Goal: Navigation & Orientation: Find specific page/section

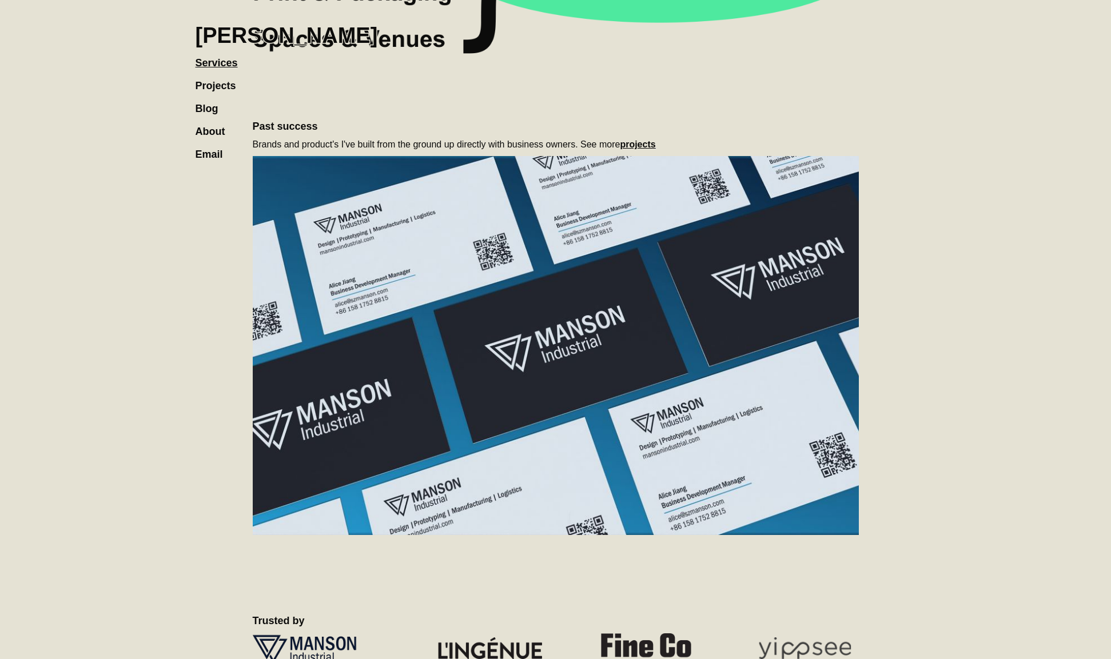
scroll to position [784, 0]
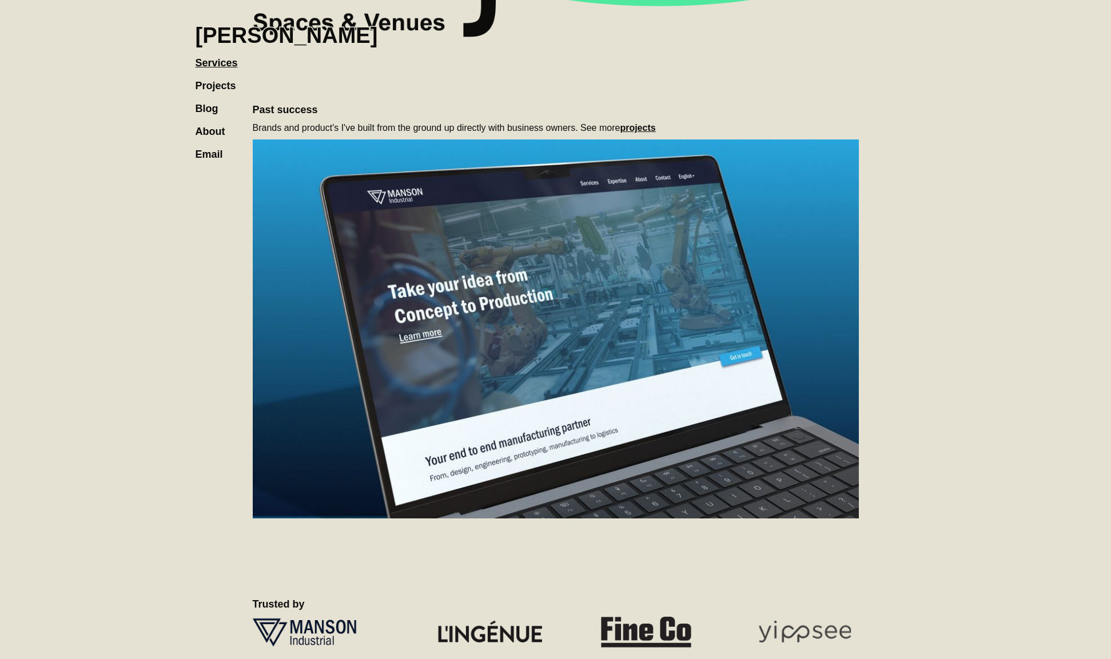
click at [210, 79] on link "Projects" at bounding box center [222, 80] width 52 height 23
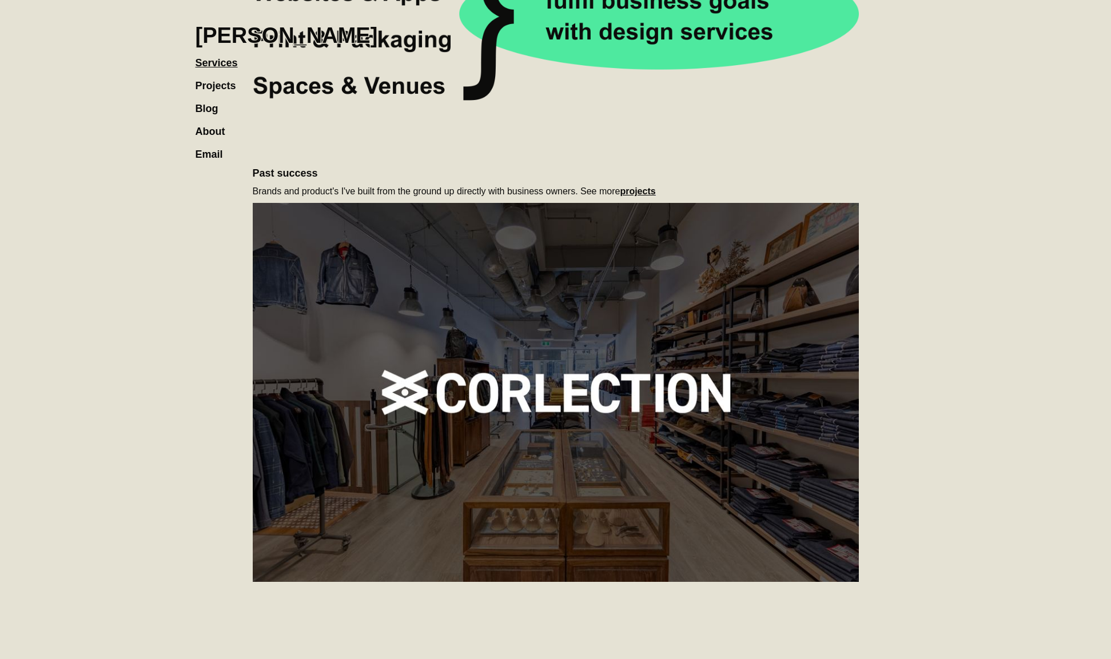
scroll to position [409, 0]
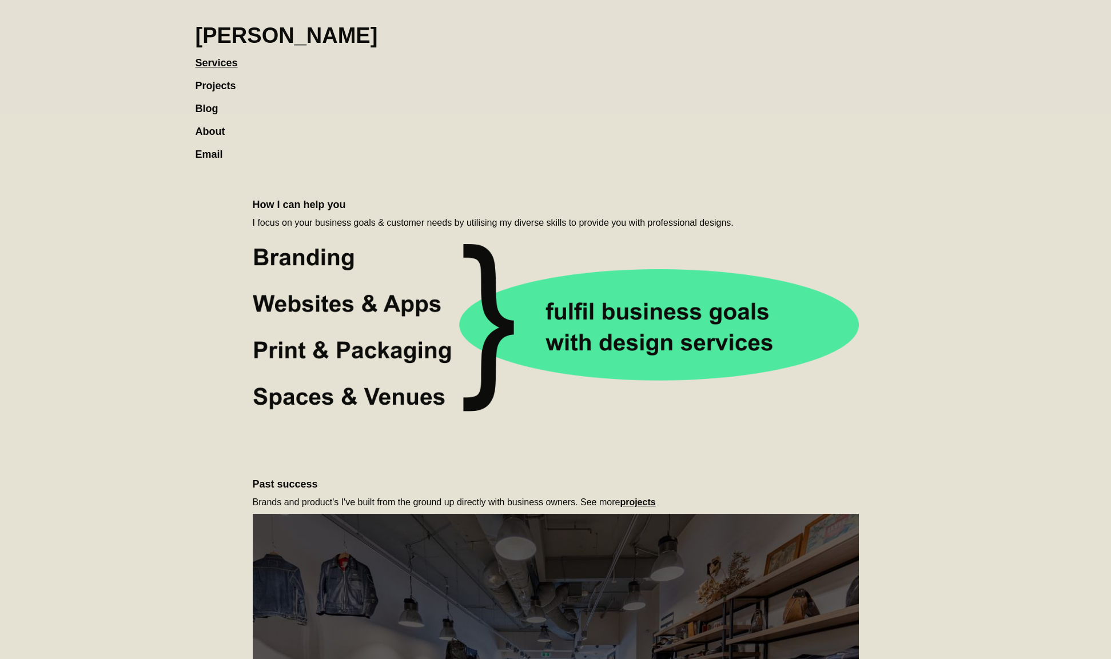
click at [220, 86] on link "Projects" at bounding box center [222, 80] width 52 height 23
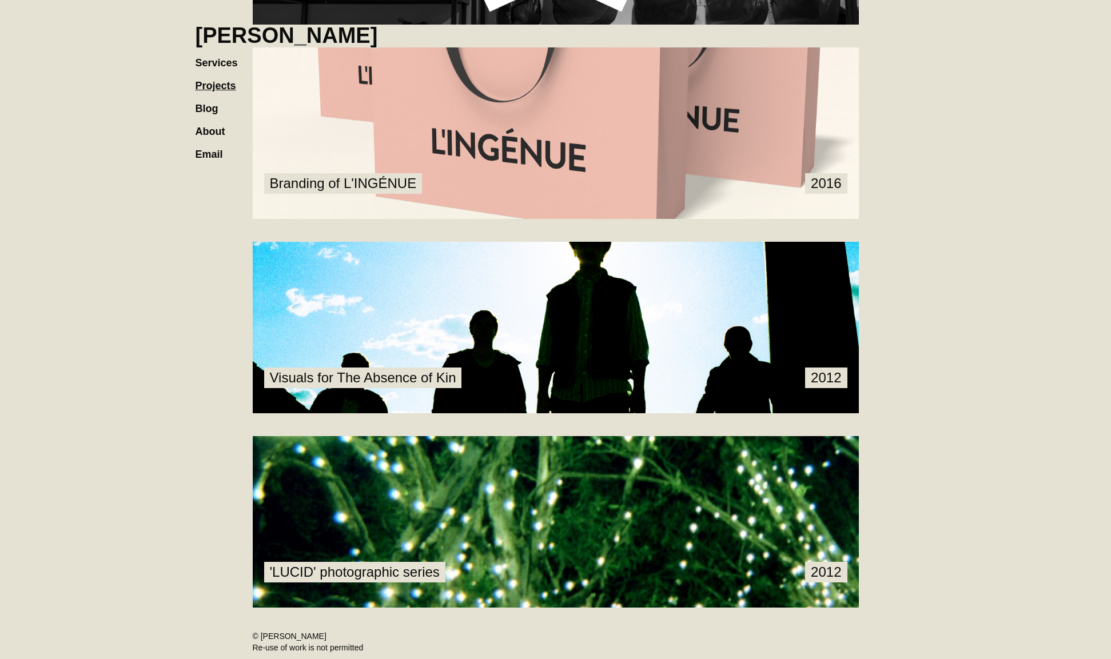
scroll to position [1208, 0]
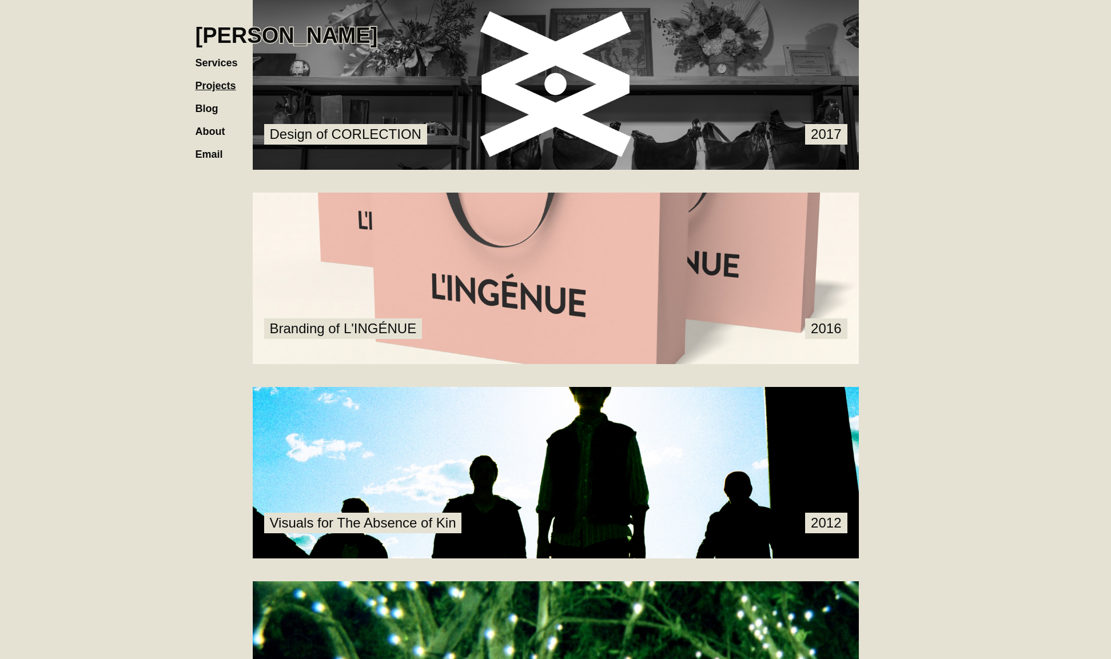
click at [396, 274] on link at bounding box center [556, 279] width 606 height 172
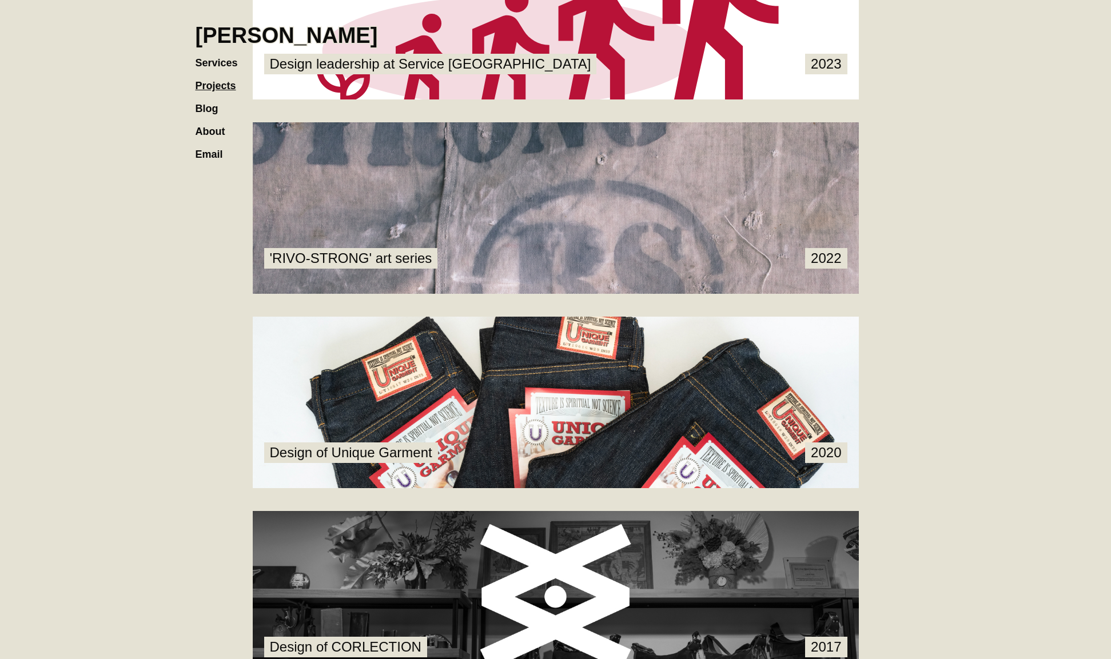
scroll to position [682, 0]
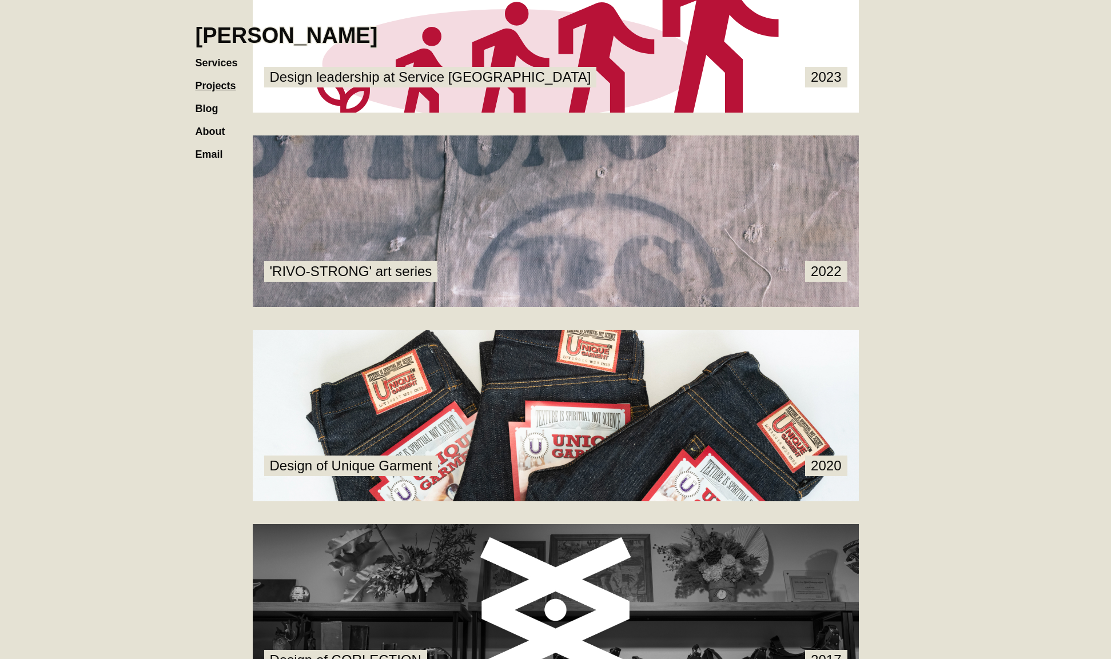
click at [503, 541] on link at bounding box center [556, 610] width 606 height 172
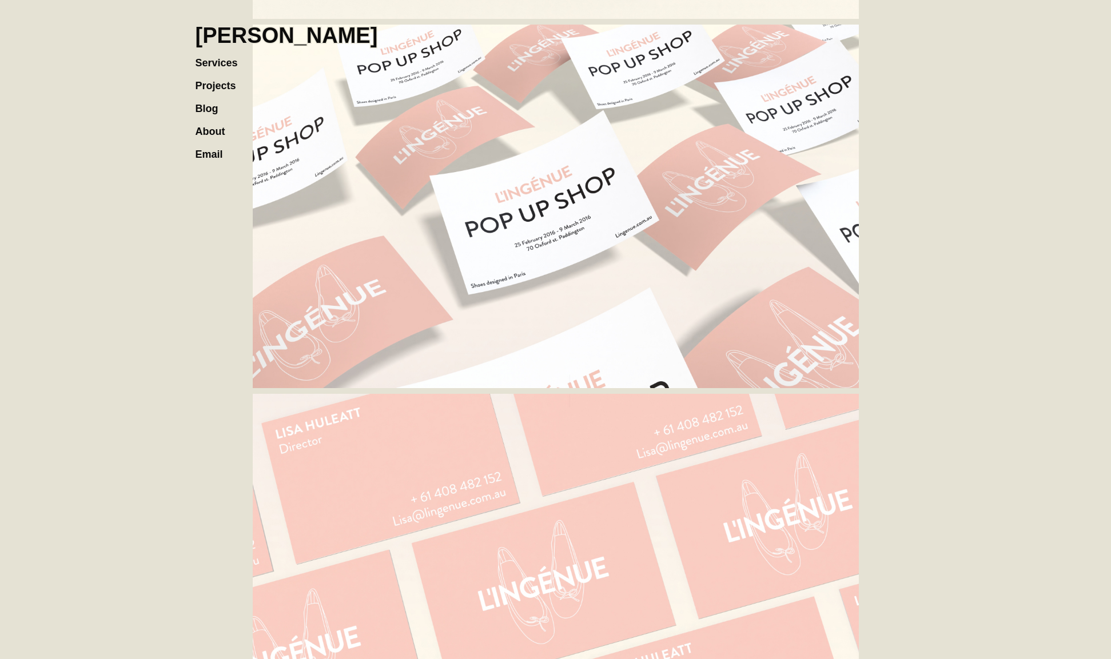
scroll to position [1878, 0]
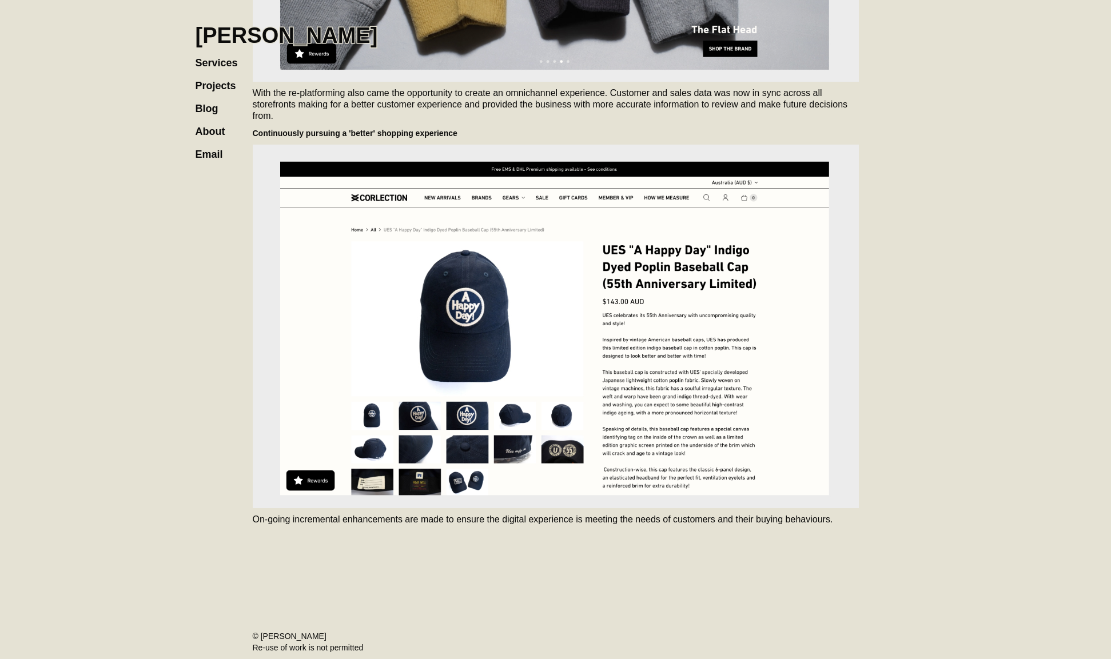
scroll to position [3590, 0]
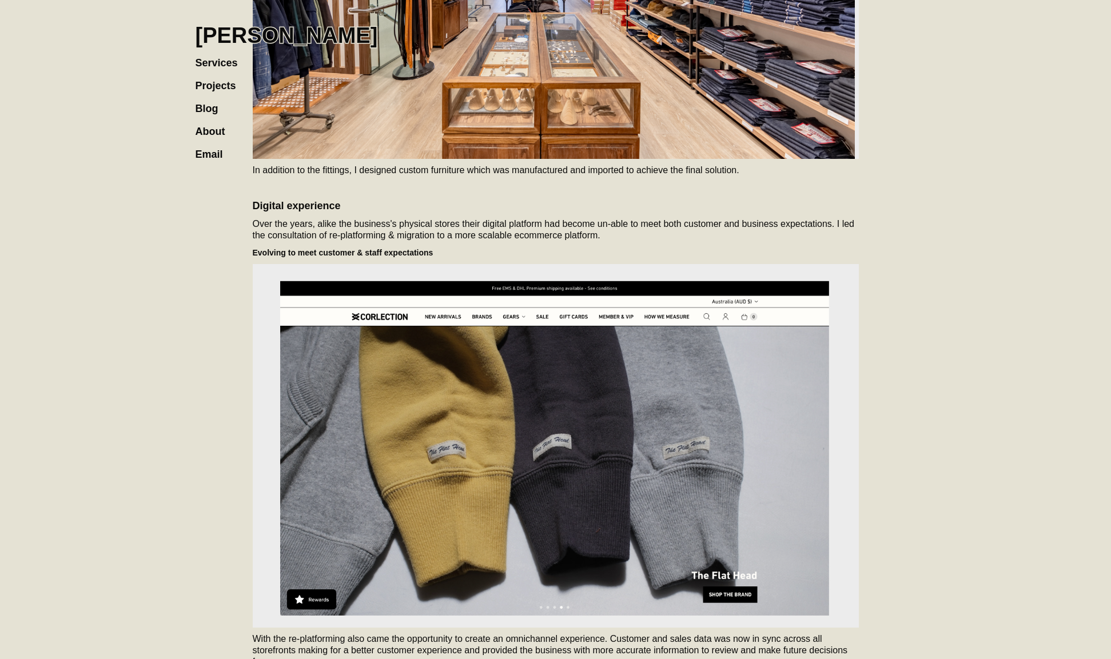
click at [226, 82] on link "Projects" at bounding box center [222, 80] width 52 height 23
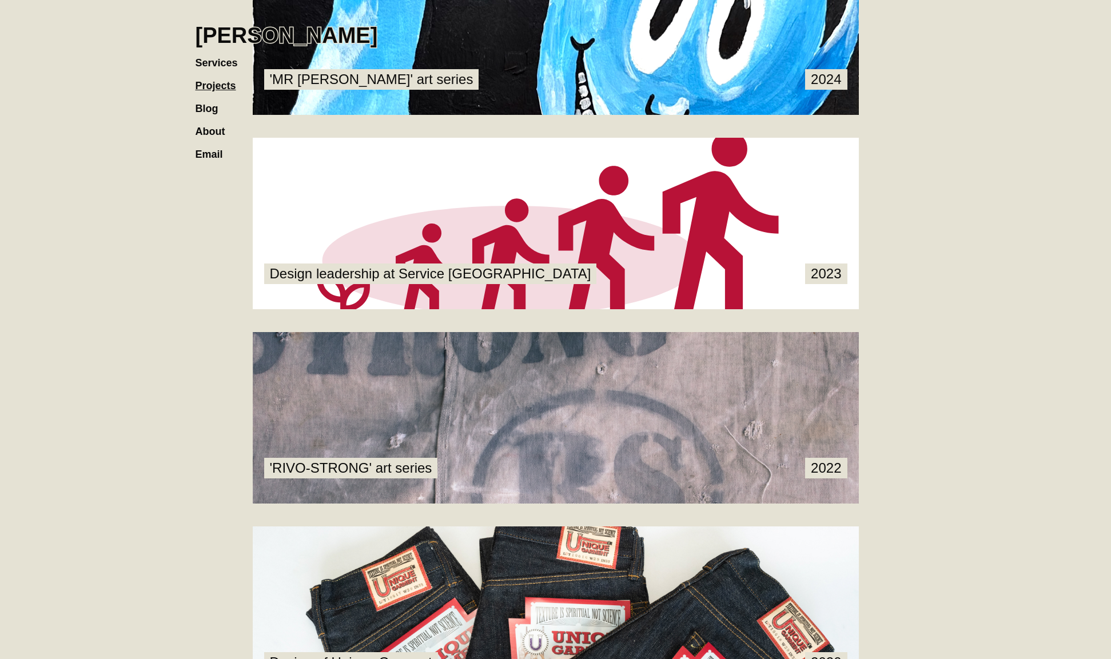
scroll to position [552, 0]
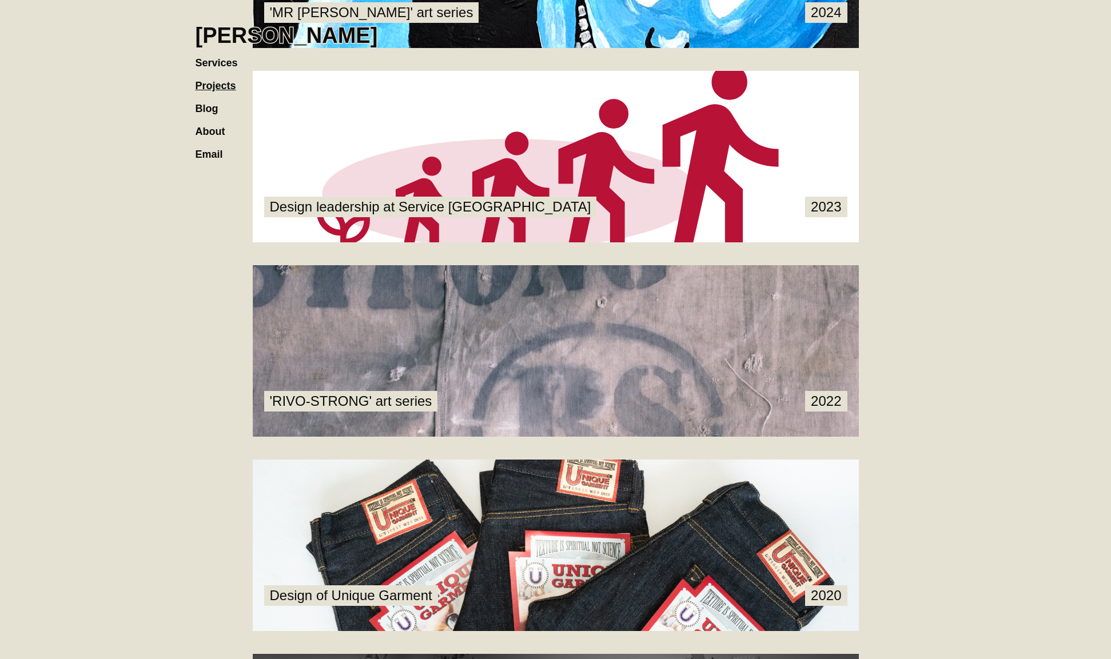
click at [203, 59] on link "Services" at bounding box center [223, 57] width 54 height 23
